Goal: Check status: Check status

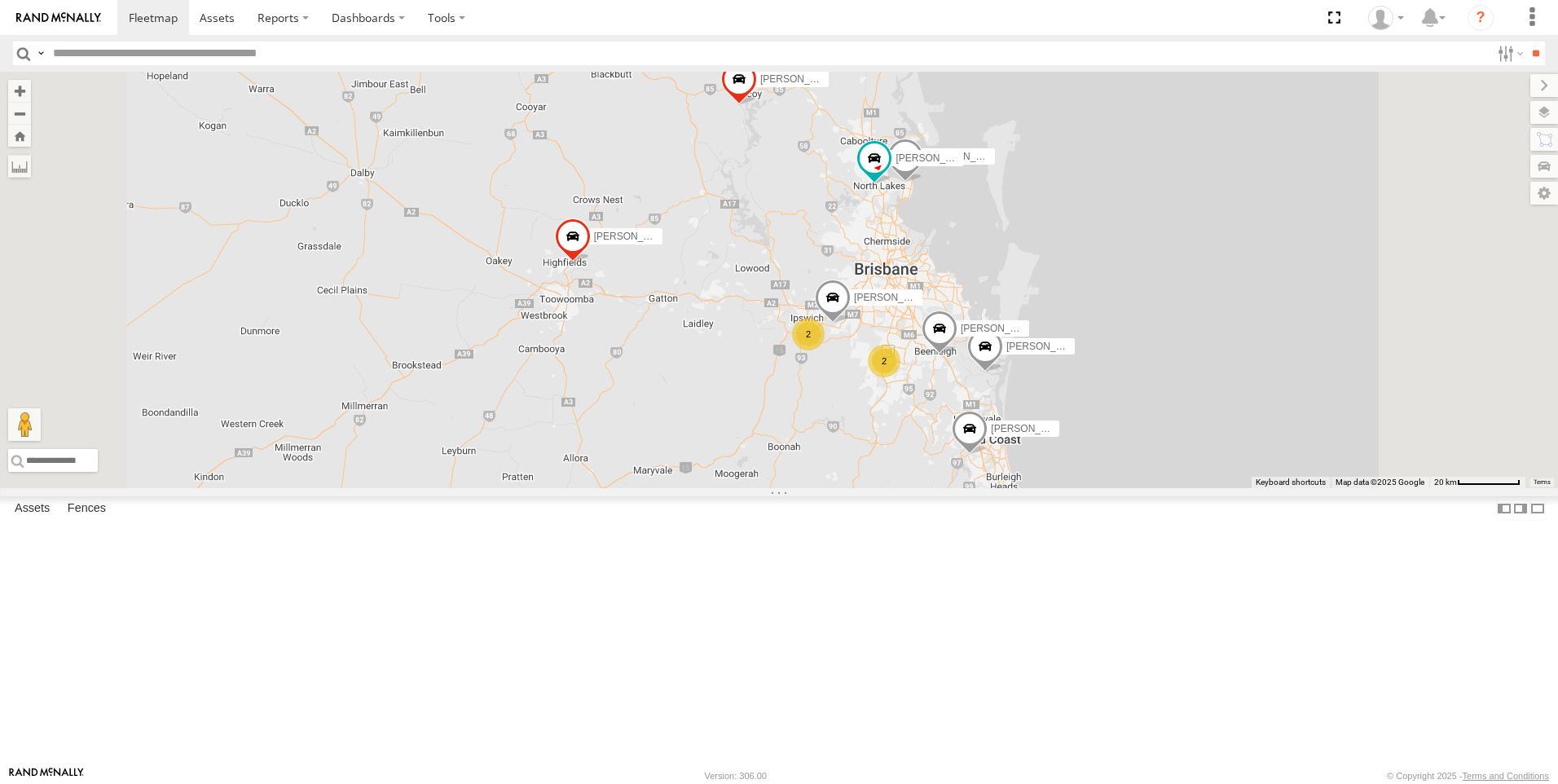
click at [591, 262] on span at bounding box center [573, 241] width 36 height 44
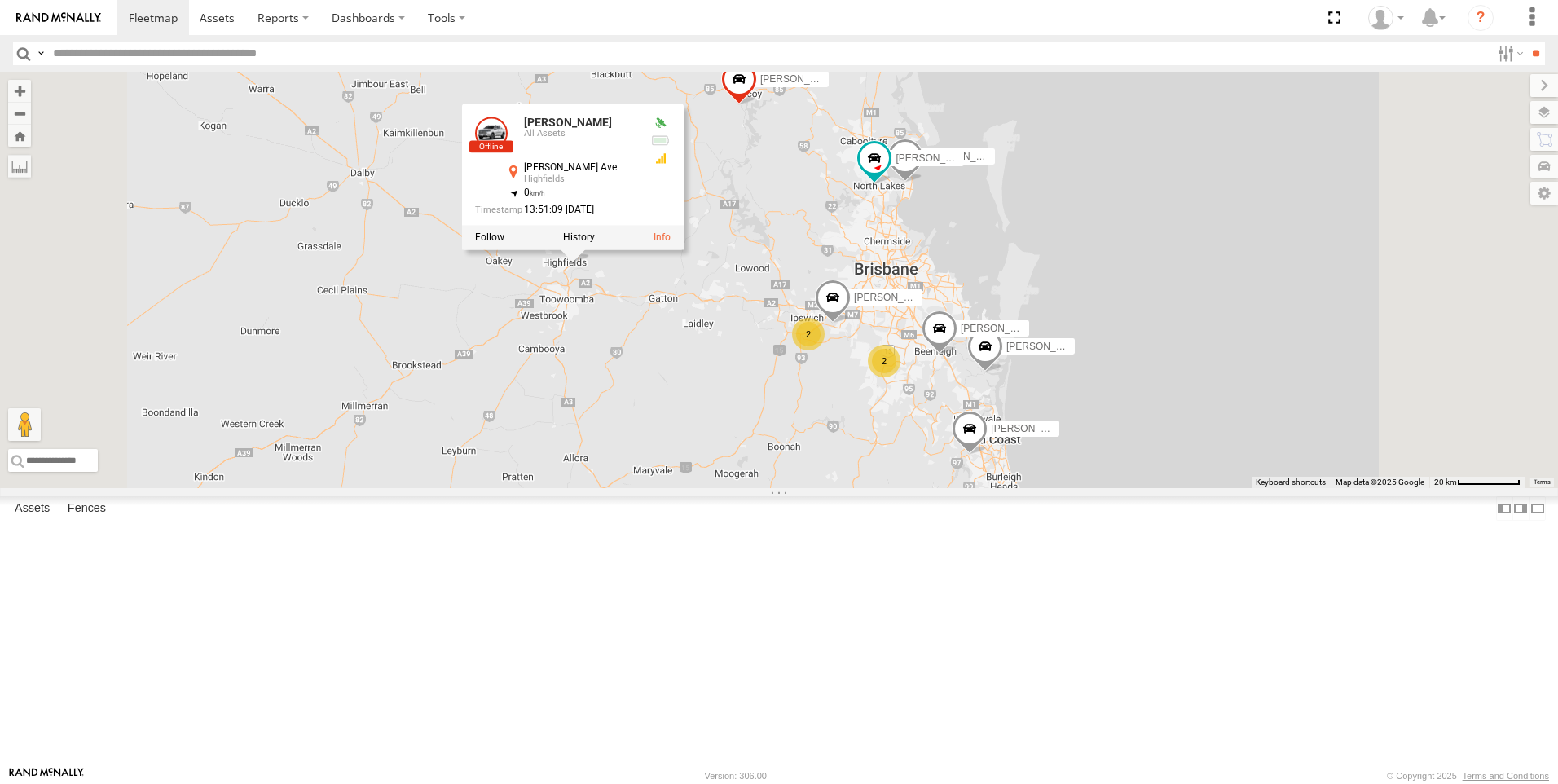
drag, startPoint x: 783, startPoint y: 372, endPoint x: 783, endPoint y: 381, distance: 9.0
click at [595, 243] on label at bounding box center [579, 237] width 32 height 11
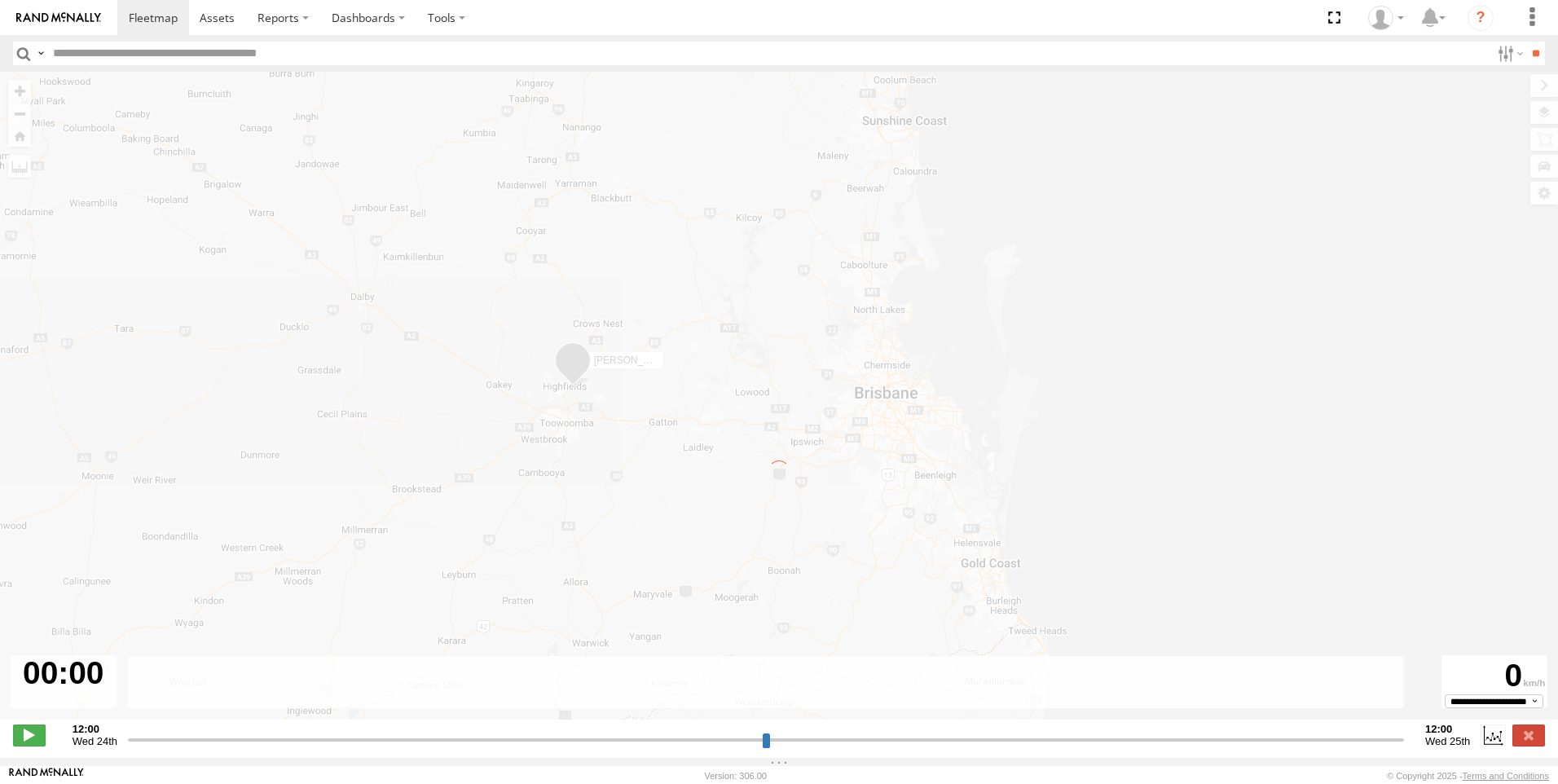
type input "**********"
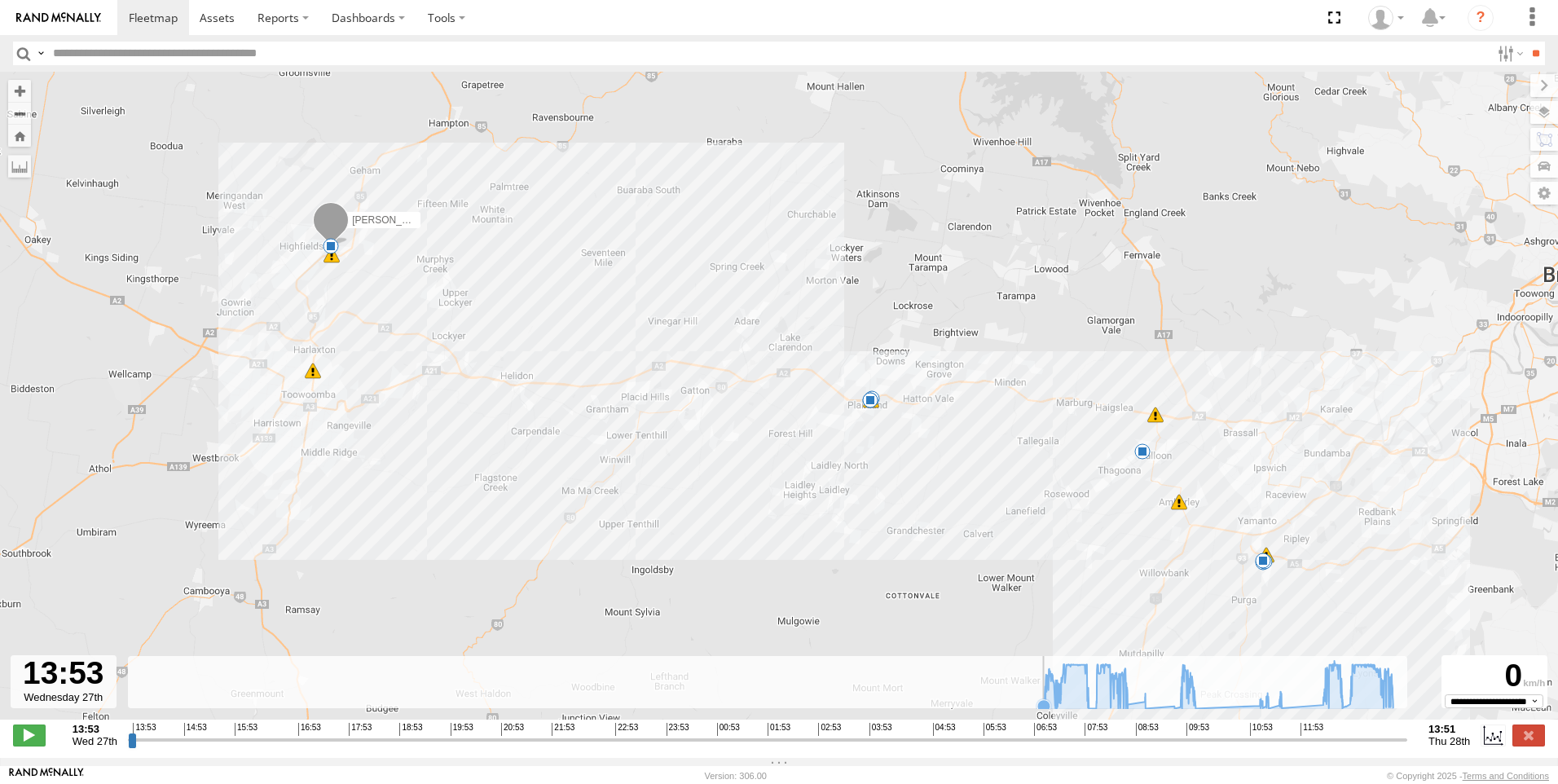
click at [1038, 709] on icon at bounding box center [1044, 706] width 16 height 16
click at [1026, 698] on rect at bounding box center [768, 683] width 1279 height 53
click at [1260, 564] on span at bounding box center [1262, 560] width 16 height 16
click at [328, 229] on span at bounding box center [331, 220] width 29 height 29
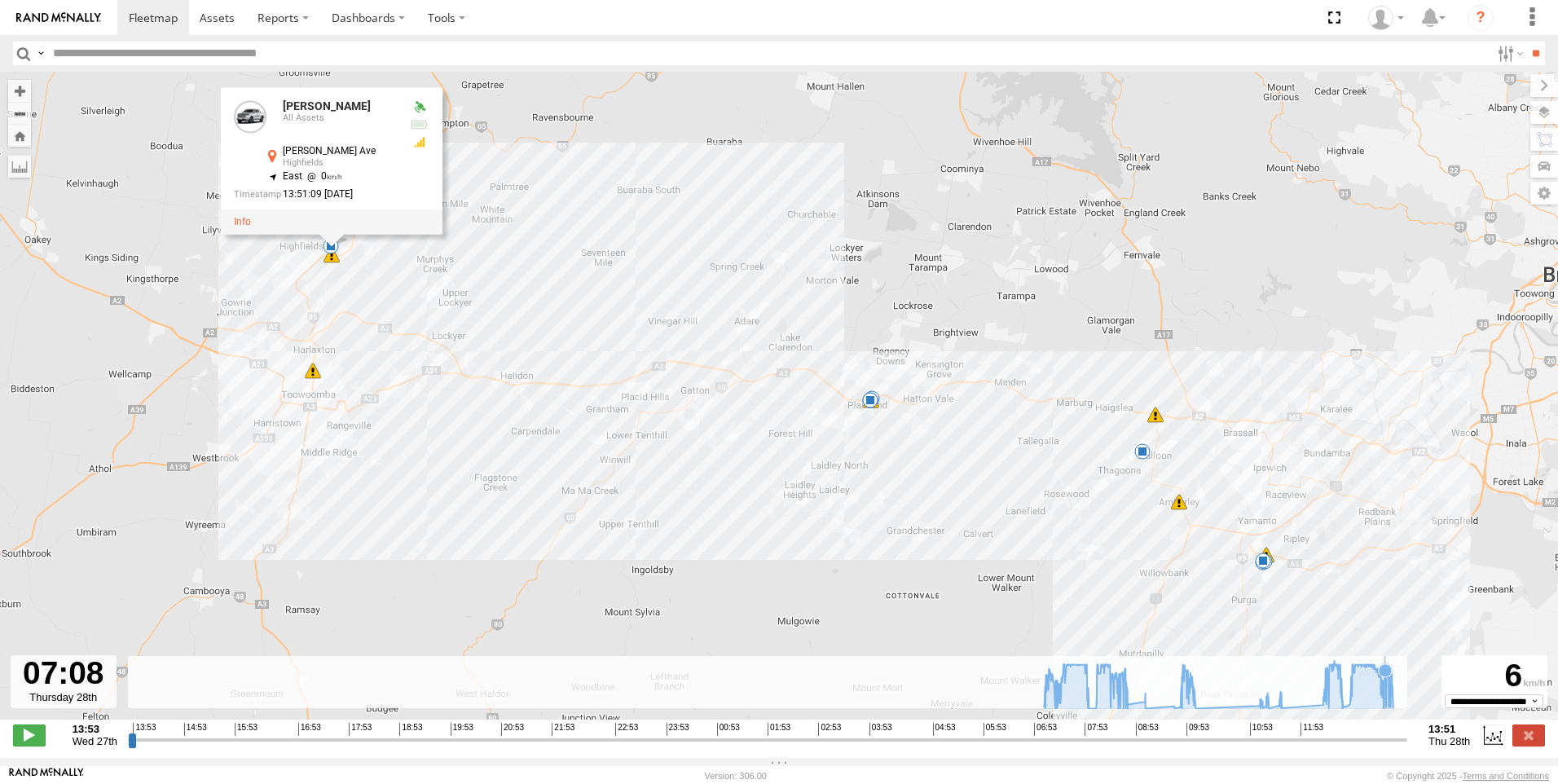
click at [1385, 708] on icon at bounding box center [1218, 684] width 366 height 48
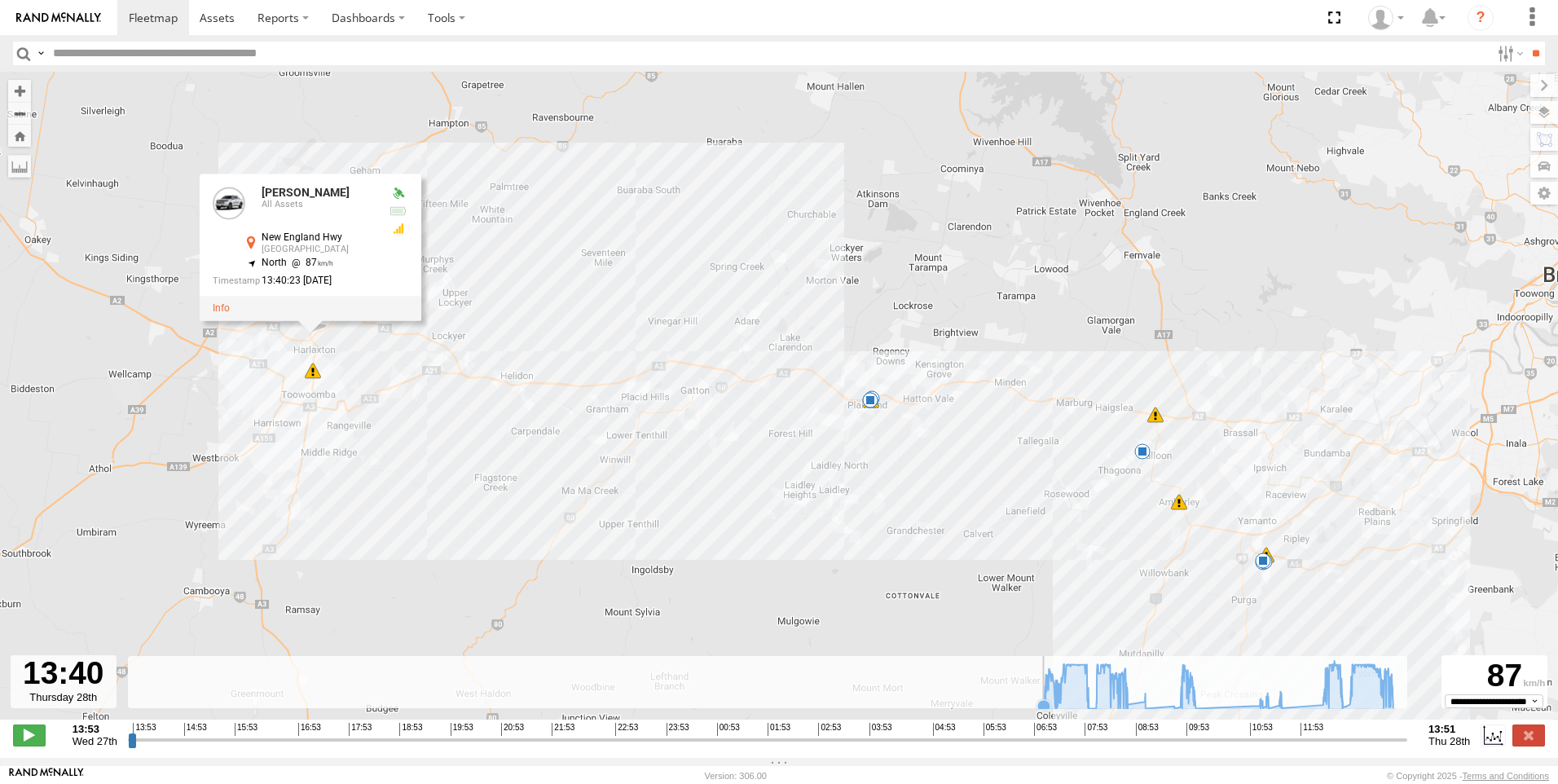
click at [133, 707] on rect at bounding box center [768, 683] width 1279 height 53
click at [204, 693] on rect at bounding box center [768, 683] width 1279 height 53
click at [198, 696] on rect at bounding box center [768, 683] width 1279 height 53
click at [1049, 707] on icon at bounding box center [1218, 684] width 366 height 48
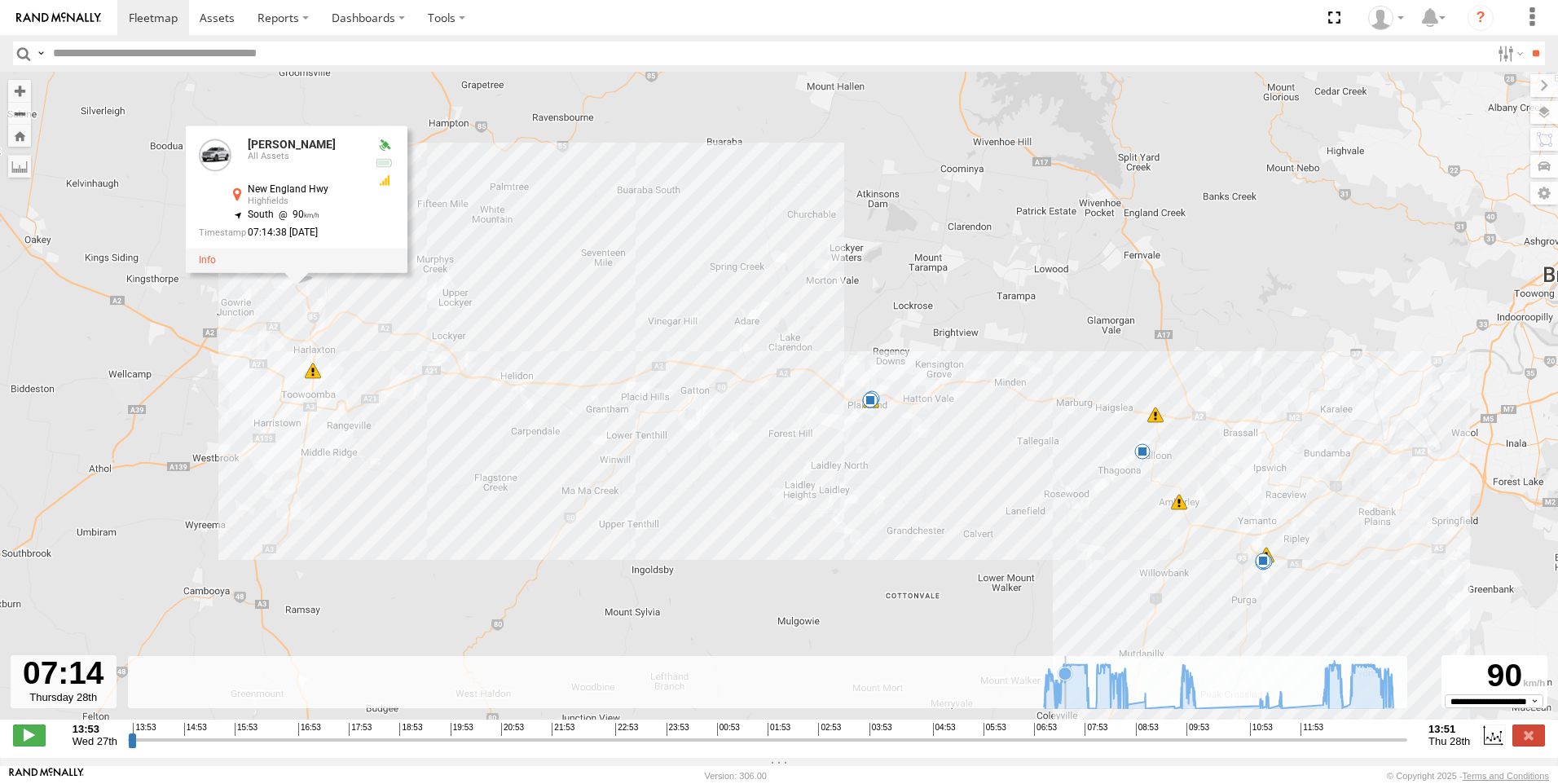
click at [1066, 703] on icon at bounding box center [1218, 684] width 366 height 48
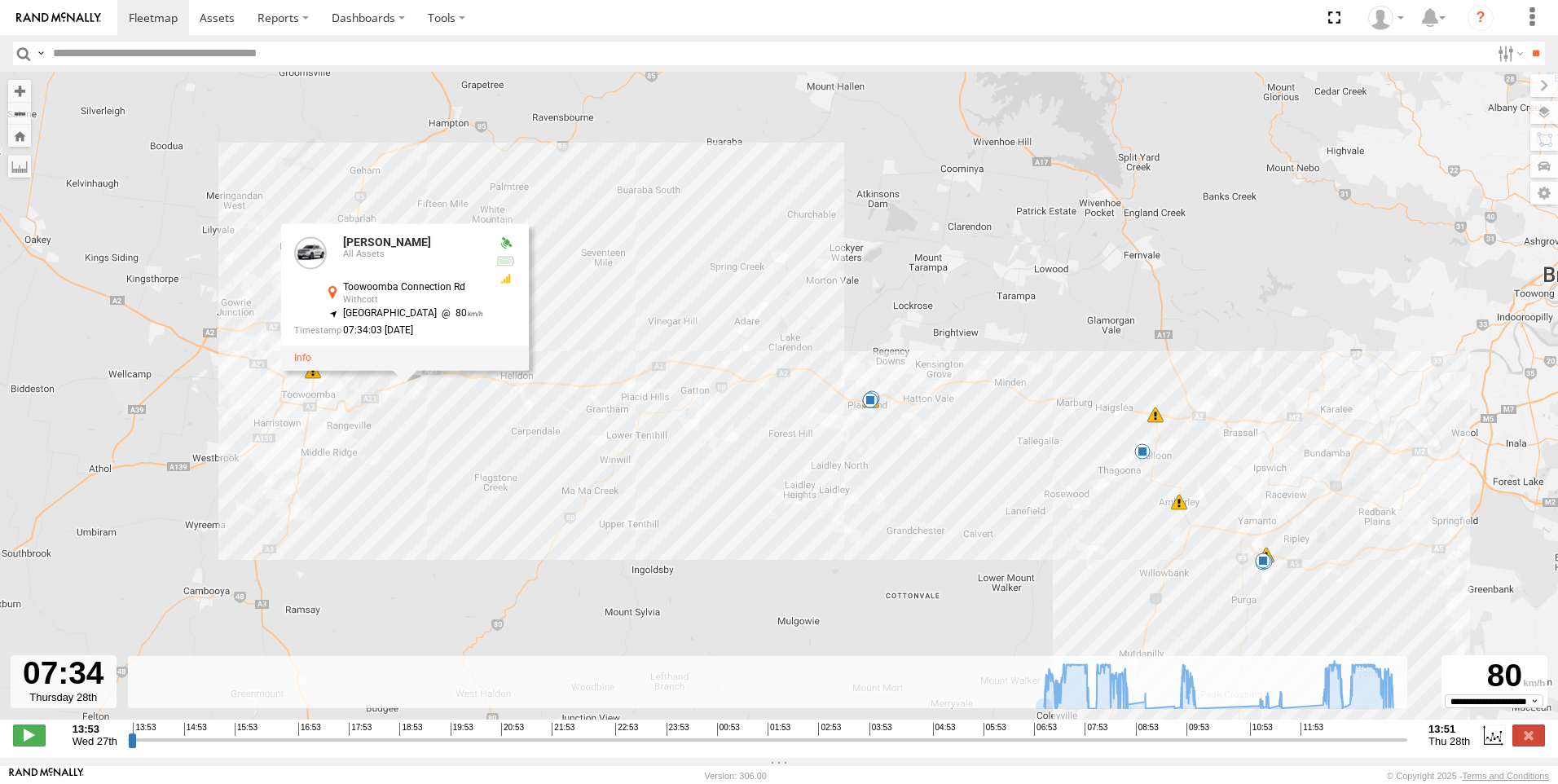
click at [83, 697] on div at bounding box center [64, 682] width 106 height 53
